Goal: Task Accomplishment & Management: Manage account settings

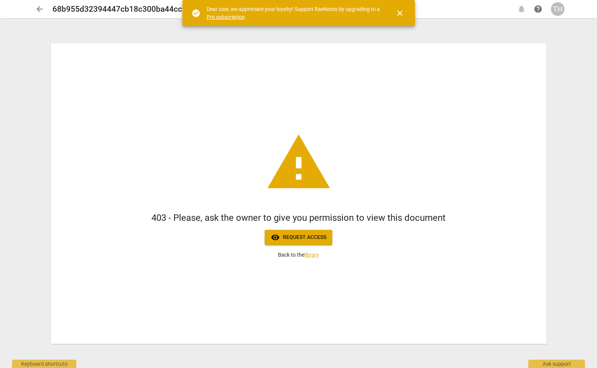
click at [302, 240] on span "visibility Request access" at bounding box center [298, 237] width 55 height 9
click at [302, 239] on span "visibility Request access" at bounding box center [298, 237] width 55 height 9
click at [89, 122] on div "warning 403 - Please, ask the owner to give you permission to view this documen…" at bounding box center [298, 193] width 495 height 300
click at [39, 9] on span "arrow_back" at bounding box center [39, 9] width 9 height 9
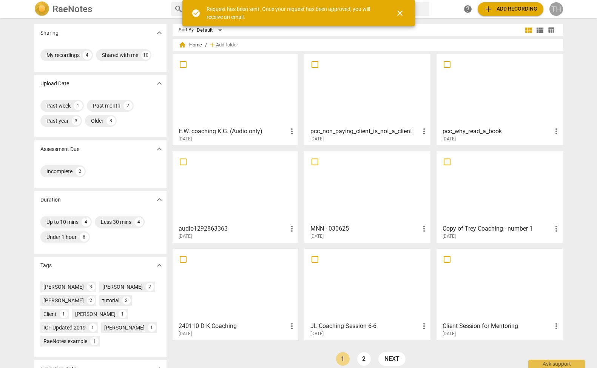
click at [554, 13] on div "TH" at bounding box center [556, 9] width 14 height 14
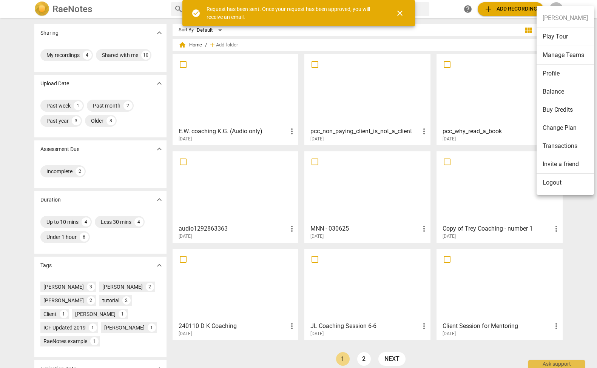
click at [557, 79] on li "Profile" at bounding box center [564, 74] width 57 height 18
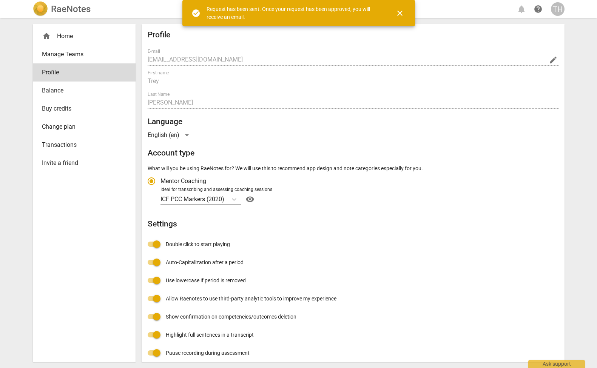
radio input "false"
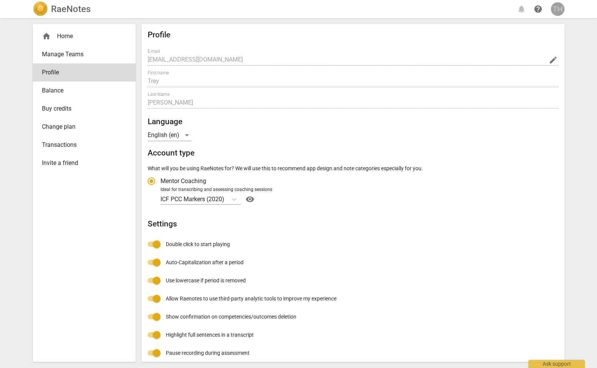
click at [555, 11] on div "TH" at bounding box center [558, 9] width 14 height 14
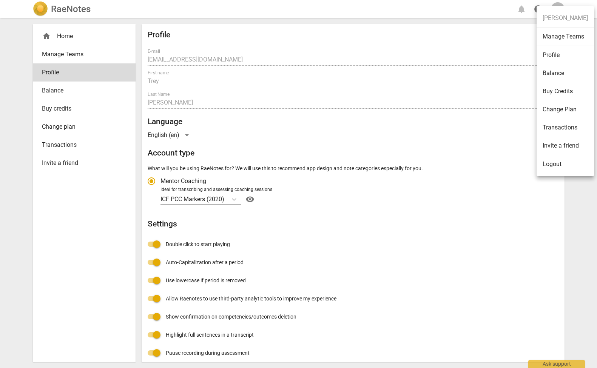
click at [551, 168] on li "Logout" at bounding box center [564, 164] width 57 height 18
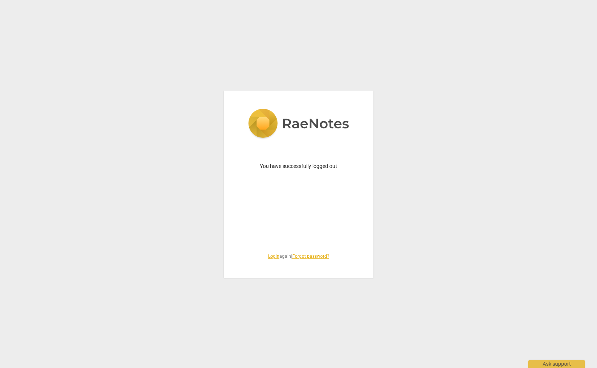
click at [270, 256] on link "Login" at bounding box center [273, 256] width 11 height 5
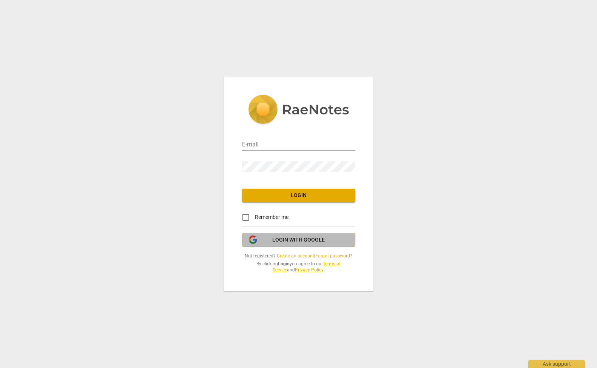
click at [280, 239] on span "Login with Google" at bounding box center [298, 240] width 52 height 8
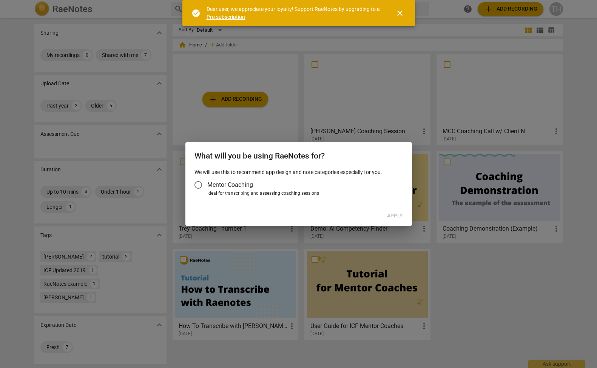
click at [395, 214] on div "Apply" at bounding box center [298, 216] width 223 height 14
click at [245, 185] on span "Mentor Coaching" at bounding box center [230, 184] width 46 height 9
click at [207, 185] on input "Mentor Coaching" at bounding box center [198, 185] width 18 height 18
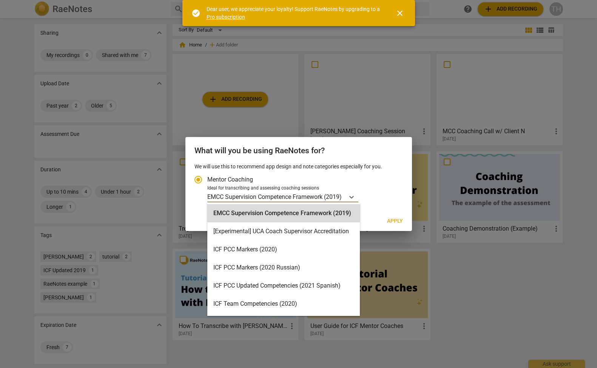
click at [256, 197] on p "EMCC Supervision Competence Framework (2019)" at bounding box center [274, 196] width 134 height 9
click at [0, 0] on input "Ideal for transcribing and assessing coaching sessions EMCC Supervision Compete…" at bounding box center [0, 0] width 0 height 0
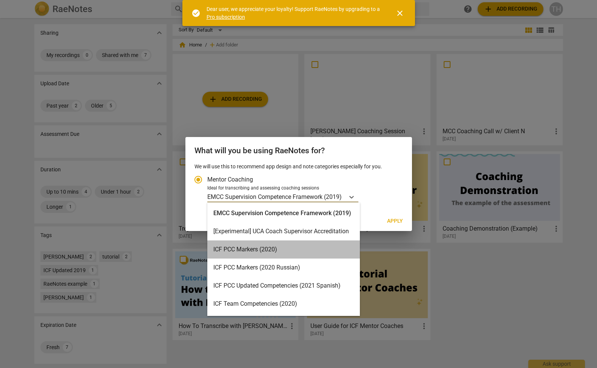
click at [295, 255] on div "ICF PCC Markers (2020)" at bounding box center [283, 249] width 152 height 18
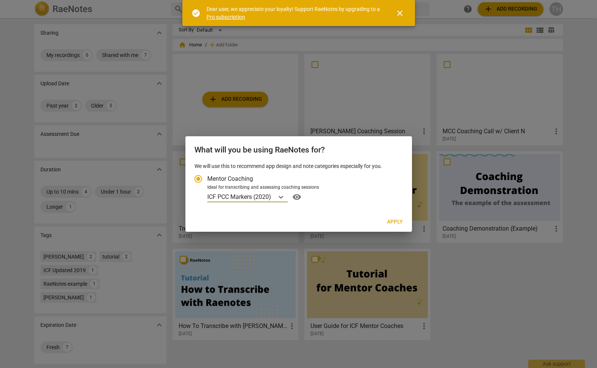
click at [390, 221] on span "Apply" at bounding box center [395, 222] width 16 height 8
radio input "false"
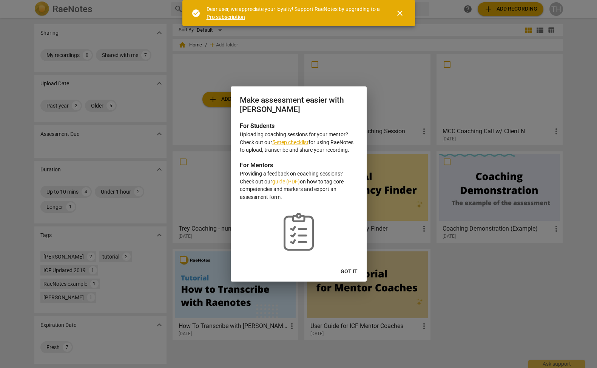
click at [354, 270] on span "Got it" at bounding box center [348, 272] width 17 height 8
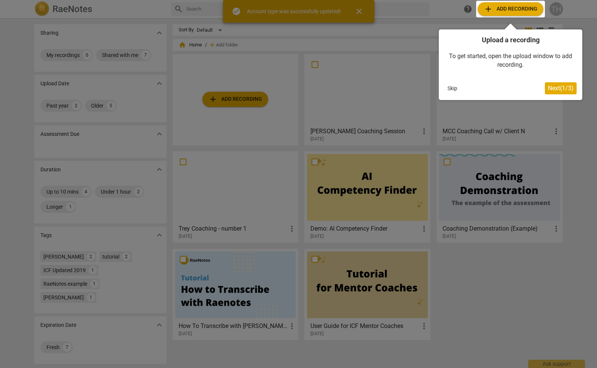
click at [557, 89] on span "Next ( 1 / 3 )" at bounding box center [561, 88] width 26 height 7
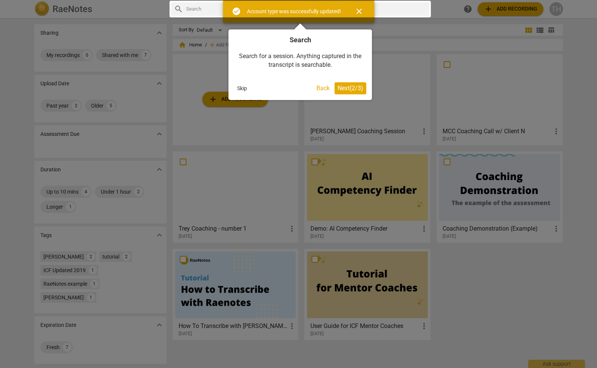
click at [356, 89] on span "Next ( 2 / 3 )" at bounding box center [350, 88] width 26 height 7
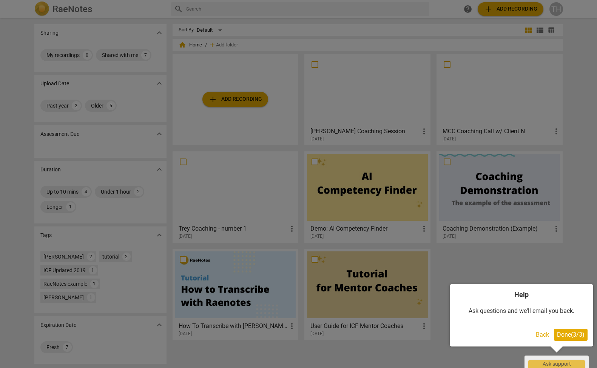
click at [572, 338] on button "Done ( 3 / 3 )" at bounding box center [571, 335] width 34 height 12
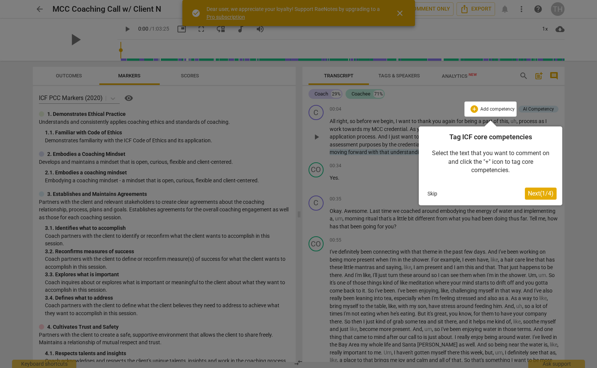
click at [536, 196] on span "Next ( 1 / 4 )" at bounding box center [541, 193] width 26 height 7
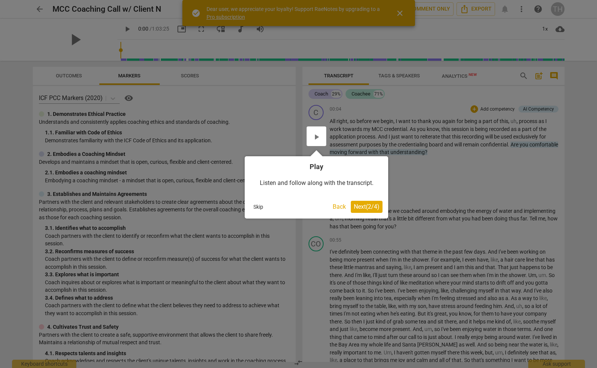
click at [258, 208] on button "Skip" at bounding box center [258, 206] width 16 height 11
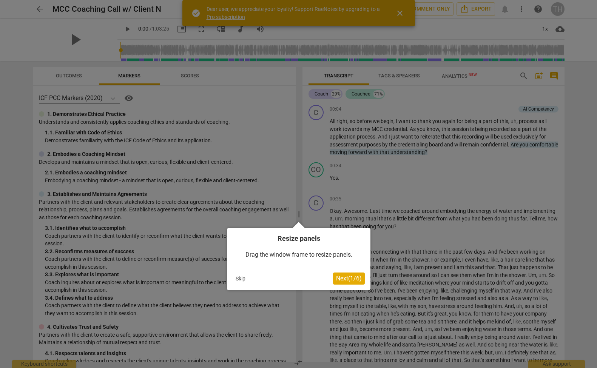
click at [238, 278] on button "Skip" at bounding box center [241, 278] width 16 height 11
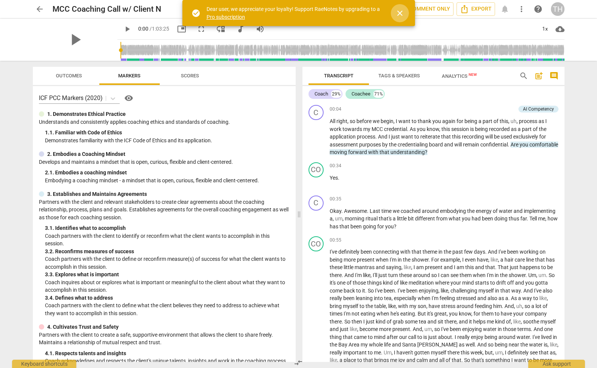
click at [401, 11] on span "close" at bounding box center [399, 13] width 9 height 9
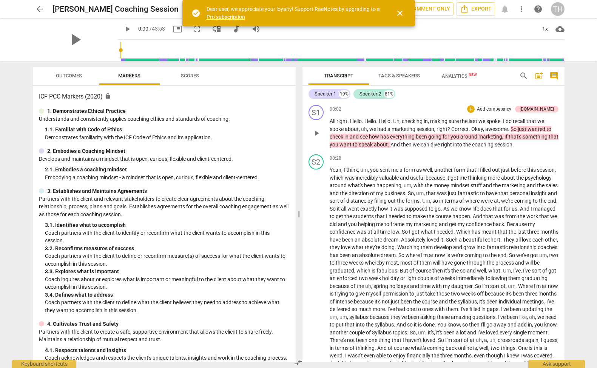
click at [340, 122] on span "right" at bounding box center [341, 121] width 11 height 6
click at [315, 133] on span "play_arrow" at bounding box center [316, 133] width 9 height 9
click at [312, 132] on span "pause" at bounding box center [316, 133] width 9 height 9
type input "8"
click at [400, 15] on span "close" at bounding box center [399, 13] width 9 height 9
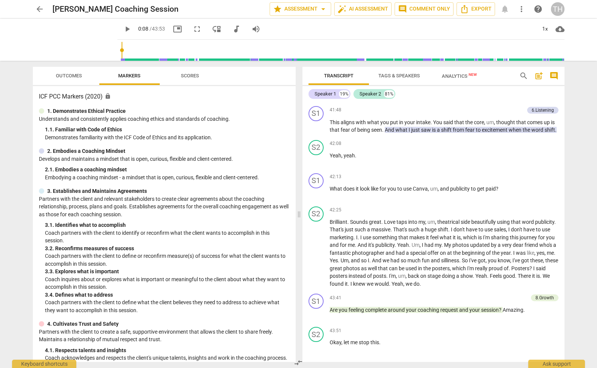
scroll to position [3790, 0]
